Goal: Find specific page/section: Find specific page/section

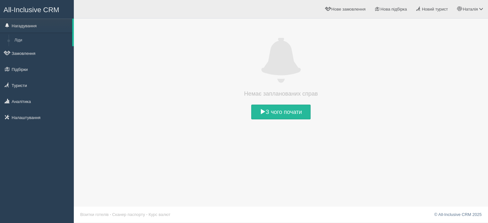
click at [301, 163] on div "Немає запланованих справ З чого почати" at bounding box center [281, 111] width 415 height 223
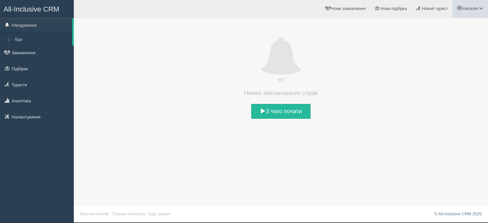
click at [474, 8] on span "Наталія" at bounding box center [470, 8] width 15 height 5
click at [22, 117] on link "Налаштування" at bounding box center [37, 117] width 74 height 14
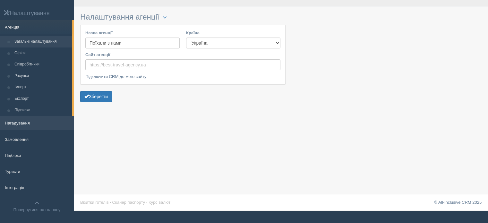
scroll to position [19, 0]
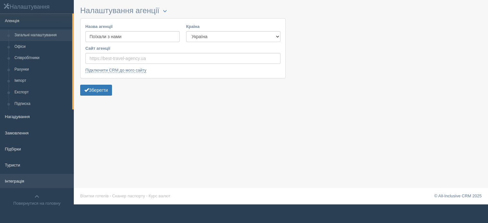
click at [8, 181] on link "Інтеграція" at bounding box center [37, 181] width 74 height 14
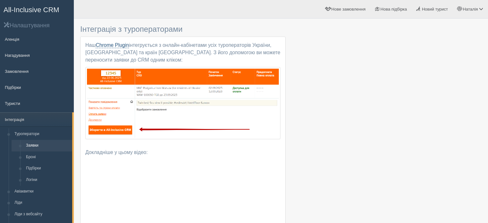
click at [121, 45] on link "Chrome Plugin" at bounding box center [112, 45] width 33 height 6
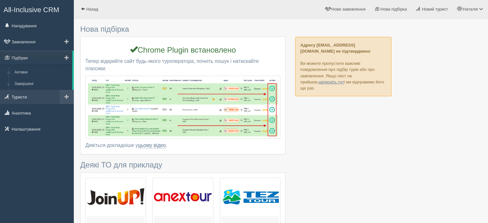
click at [25, 94] on link "Туристи" at bounding box center [37, 97] width 74 height 14
